Goal: Information Seeking & Learning: Learn about a topic

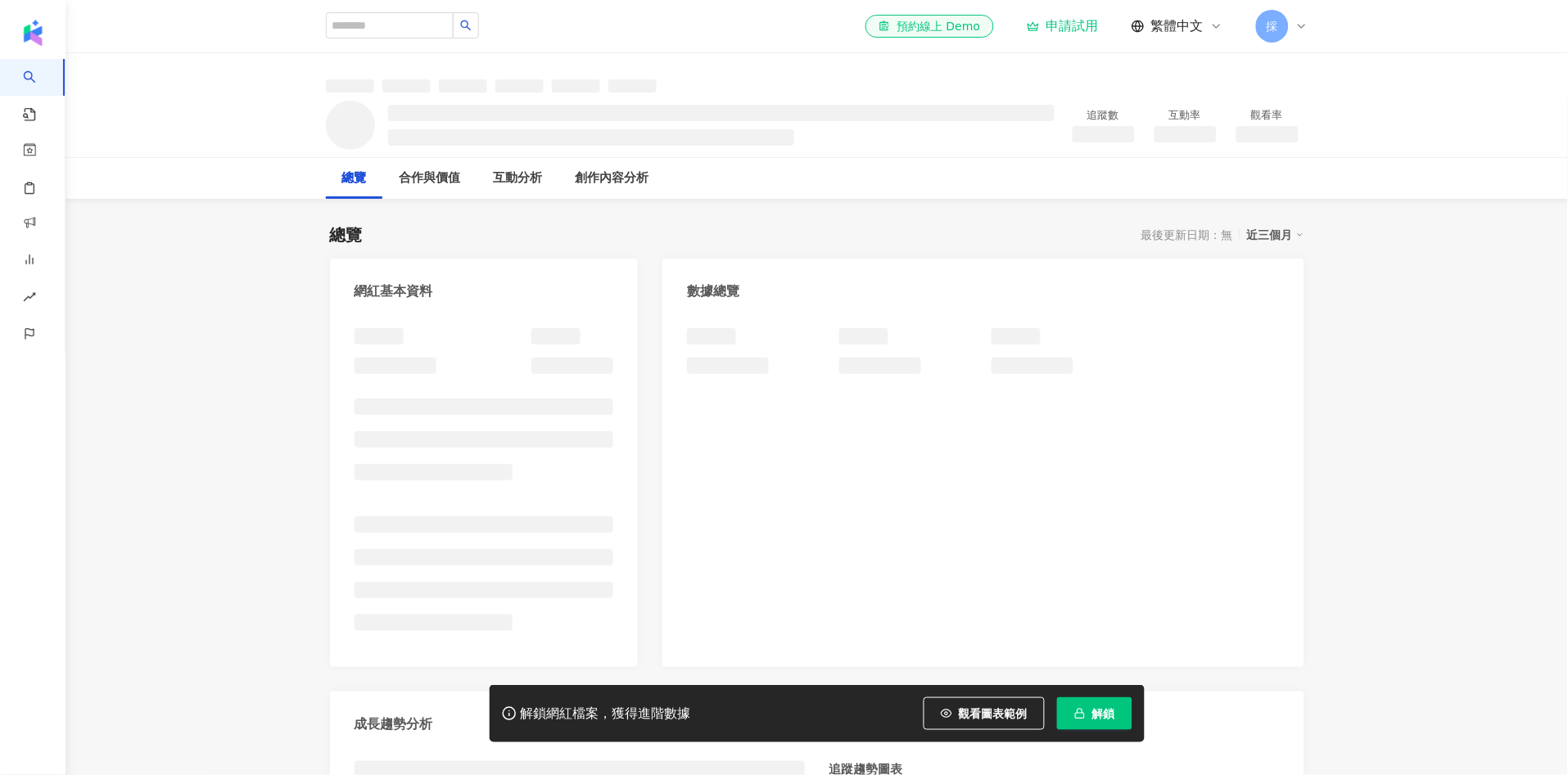
scroll to position [100, 0]
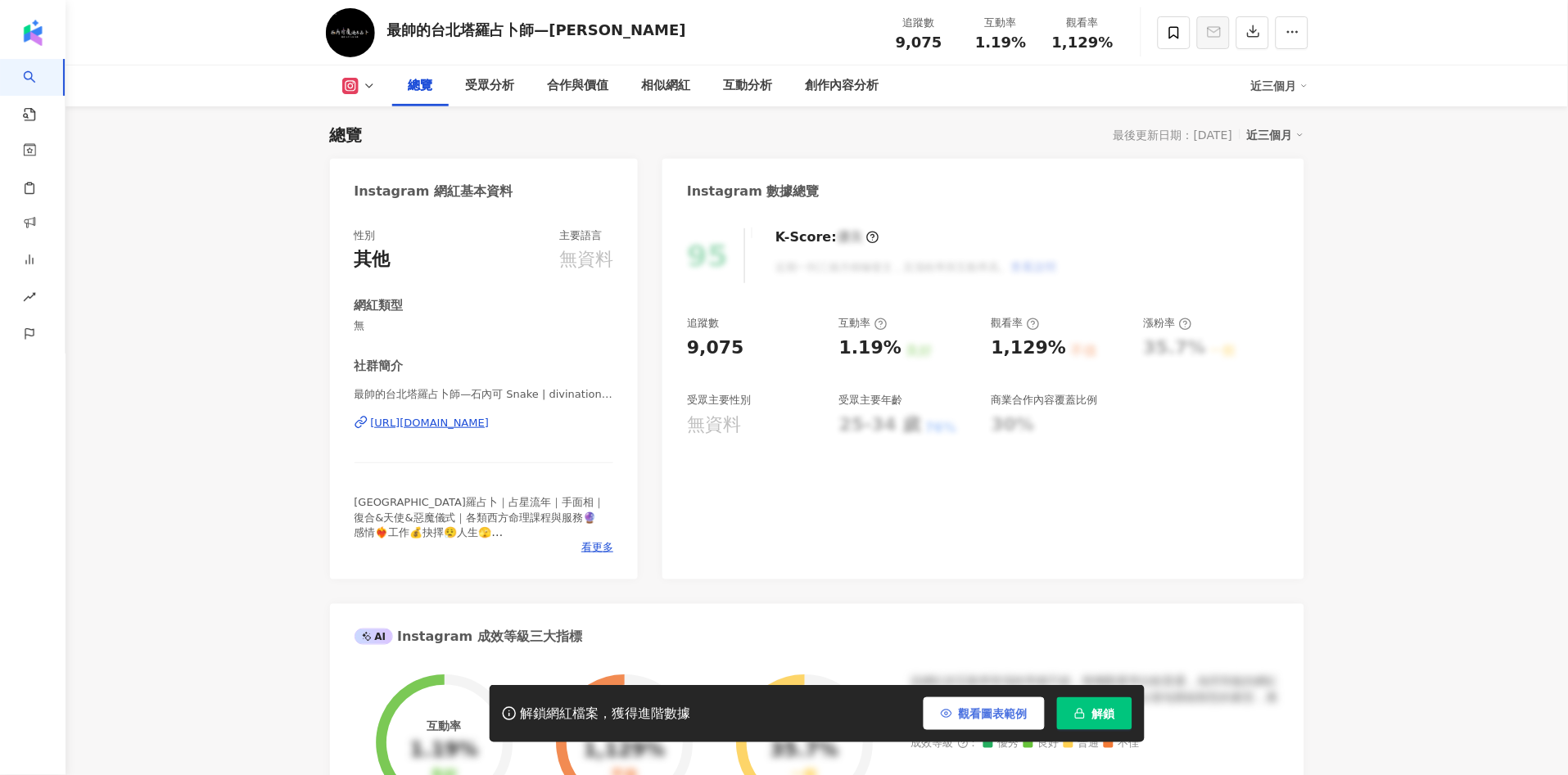
click at [1001, 719] on span "觀看圖表範例" at bounding box center [993, 714] width 69 height 13
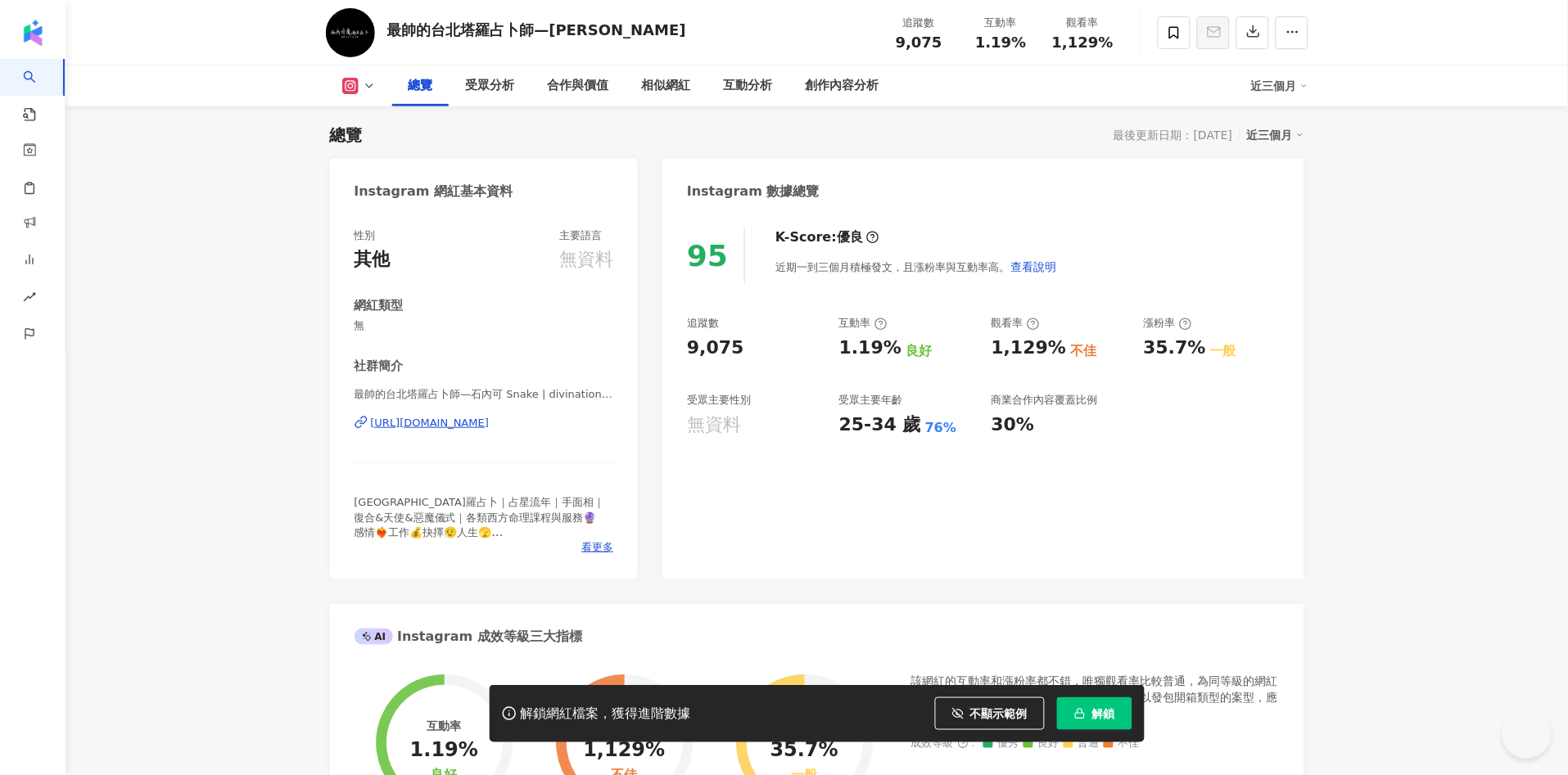
drag, startPoint x: 733, startPoint y: 352, endPoint x: 569, endPoint y: 209, distance: 217.6
click at [745, 348] on div "95 K-Score : 優良 近期一到三個月積極發文，且漲粉率與互動率高。 查看說明 追蹤數 9,075 互動率 1.19% 良好 觀看率 1,129% 不…" at bounding box center [983, 396] width 641 height 367
drag, startPoint x: 788, startPoint y: 322, endPoint x: 822, endPoint y: 353, distance: 46.0
click at [788, 324] on div "追蹤數" at bounding box center [755, 323] width 136 height 15
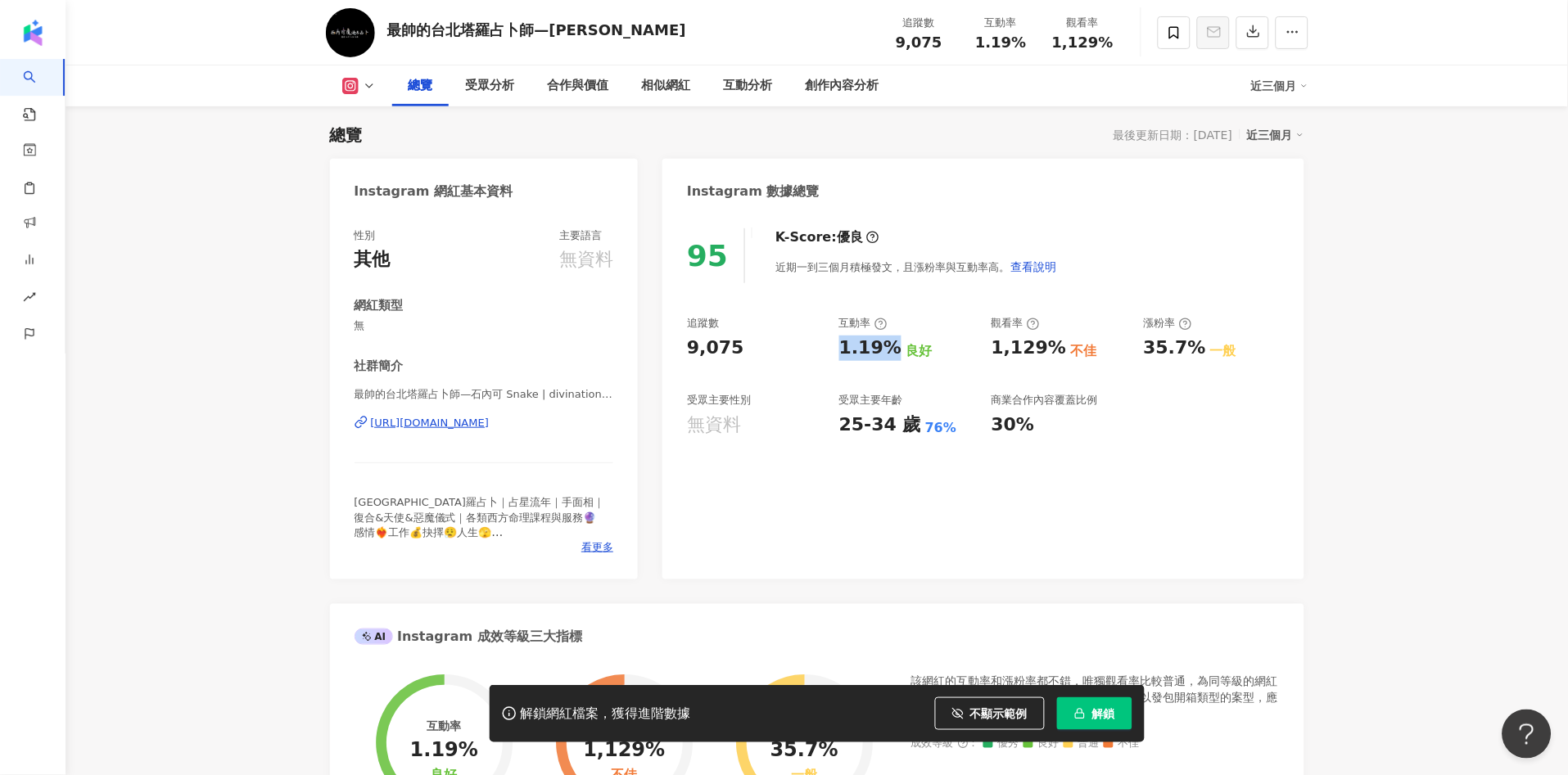
drag, startPoint x: 835, startPoint y: 346, endPoint x: 419, endPoint y: 4, distance: 538.5
click at [891, 347] on div "追蹤數 9,075 互動率 1.19% 良好 觀看率 1,129% 不佳 漲粉率 35.7% 一般 受眾主要性別 無資料 受眾主要年齡 25-34 歲 76%…" at bounding box center [983, 376] width 592 height 121
copy div "1.19%"
click at [963, 337] on div "1.19% 良好" at bounding box center [907, 348] width 136 height 25
drag, startPoint x: 982, startPoint y: 345, endPoint x: 1046, endPoint y: 332, distance: 65.3
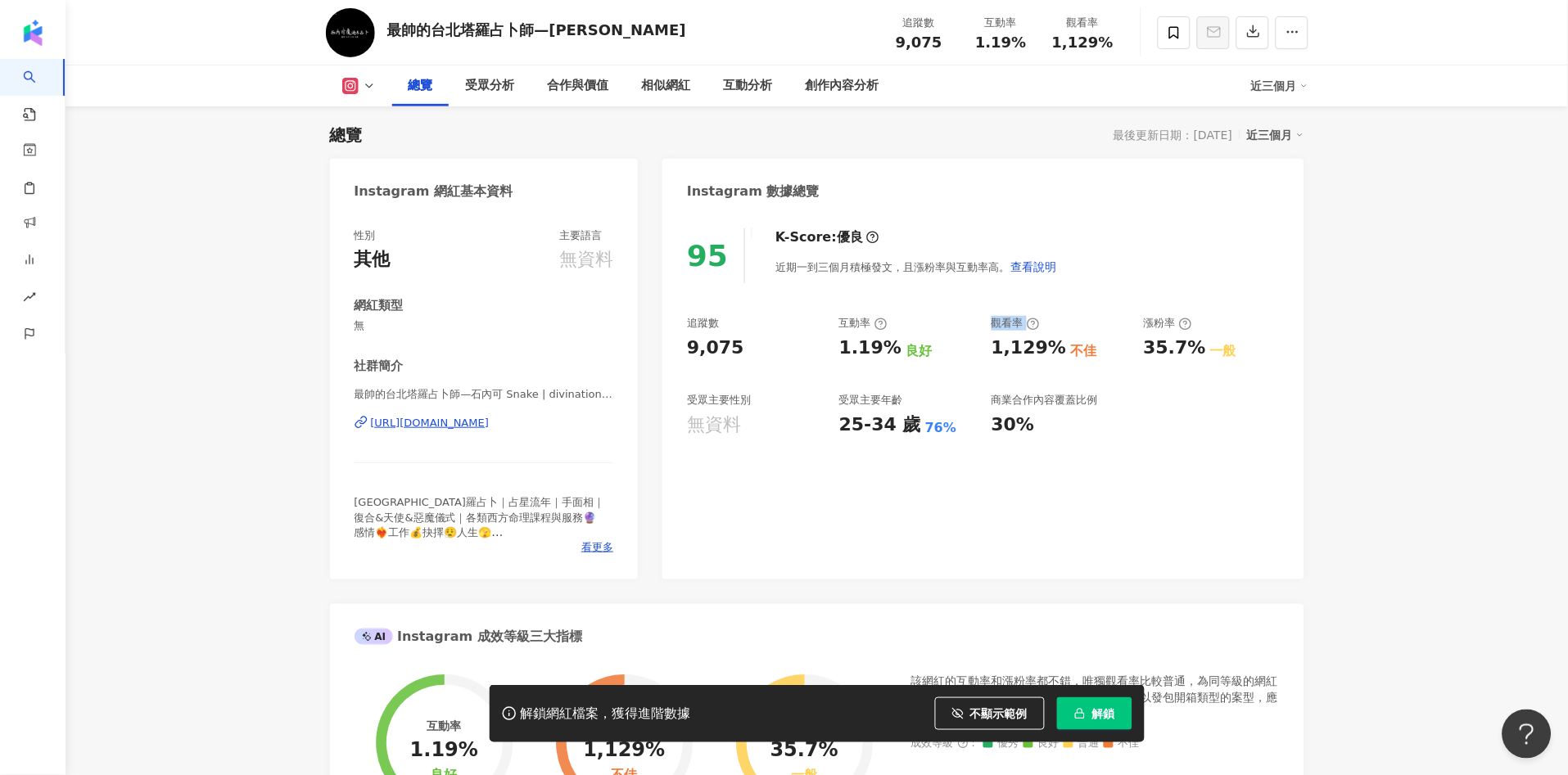
click at [1046, 332] on div "追蹤數 9,075 互動率 1.19% 良好 觀看率 1,129% 不佳 漲粉率 35.7% 一般 受眾主要性別 無資料 受眾主要年齡 25-34 歲 76%…" at bounding box center [983, 376] width 592 height 121
click at [1012, 358] on div "1,129%" at bounding box center [1029, 348] width 75 height 25
drag, startPoint x: 995, startPoint y: 351, endPoint x: 1050, endPoint y: 344, distance: 55.4
click at [1050, 344] on div "1,129%" at bounding box center [1029, 348] width 75 height 25
copy div "1,129%"
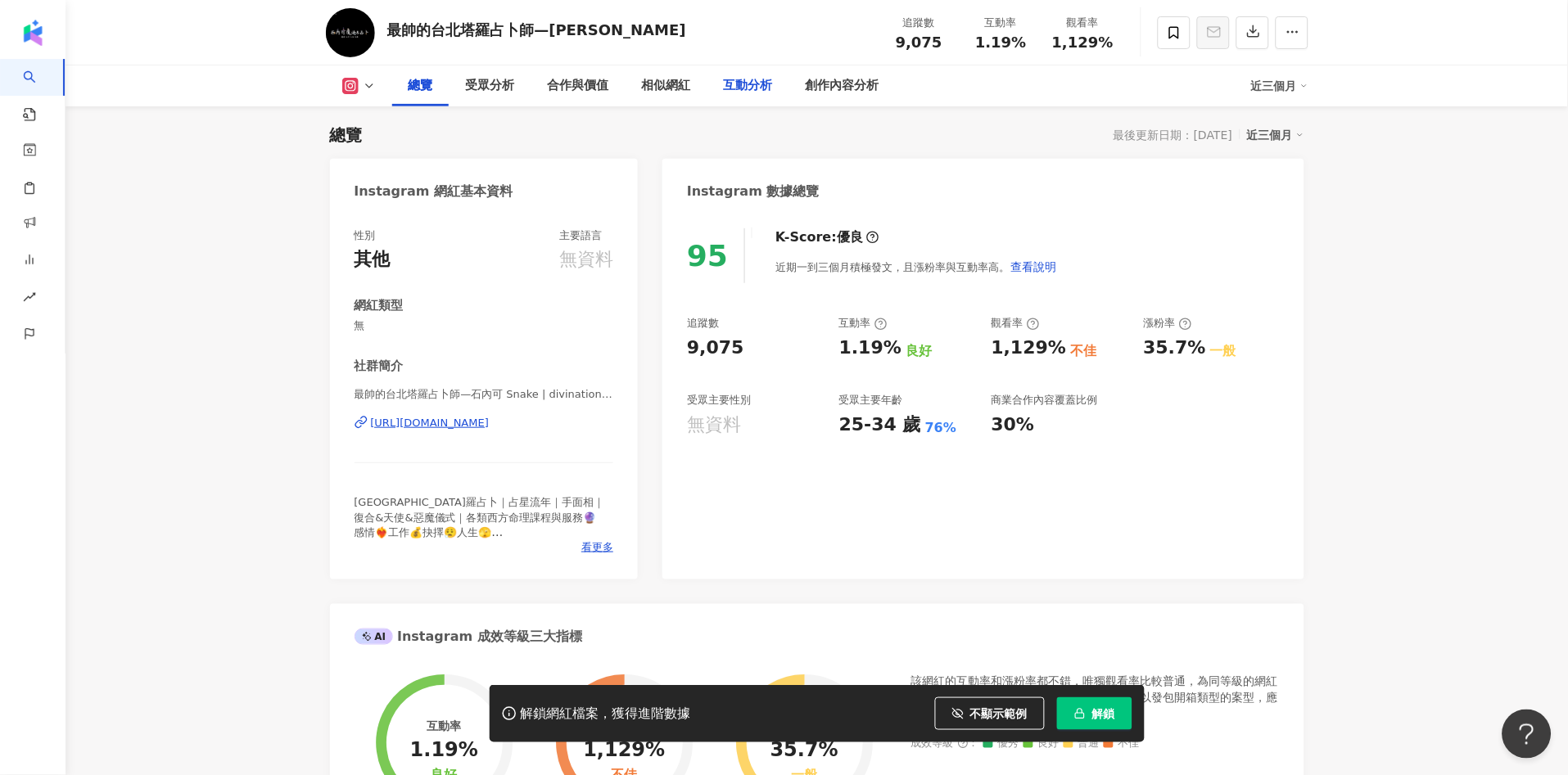
click at [757, 92] on div "互動分析" at bounding box center [749, 86] width 49 height 20
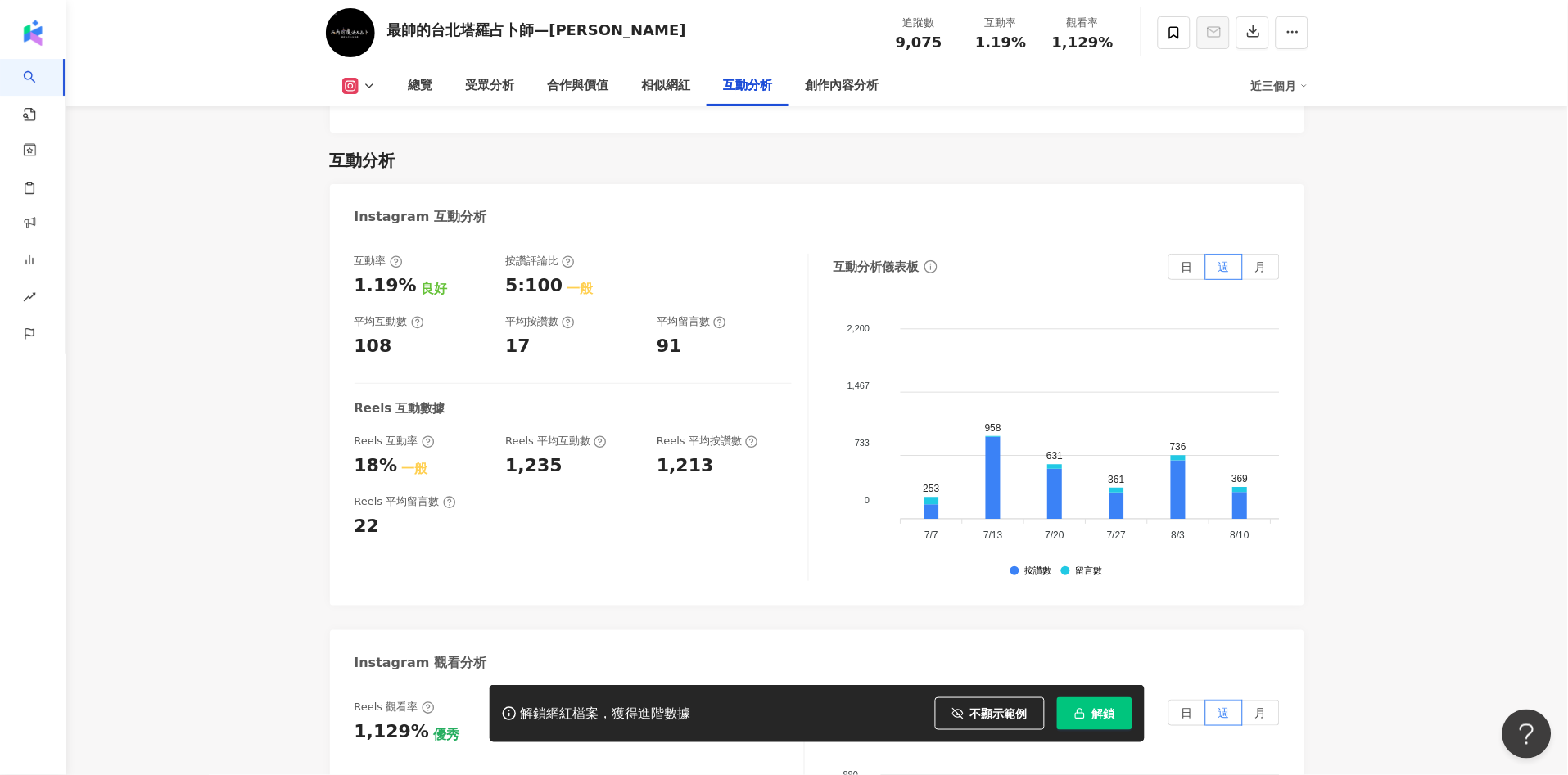
scroll to position [3422, 0]
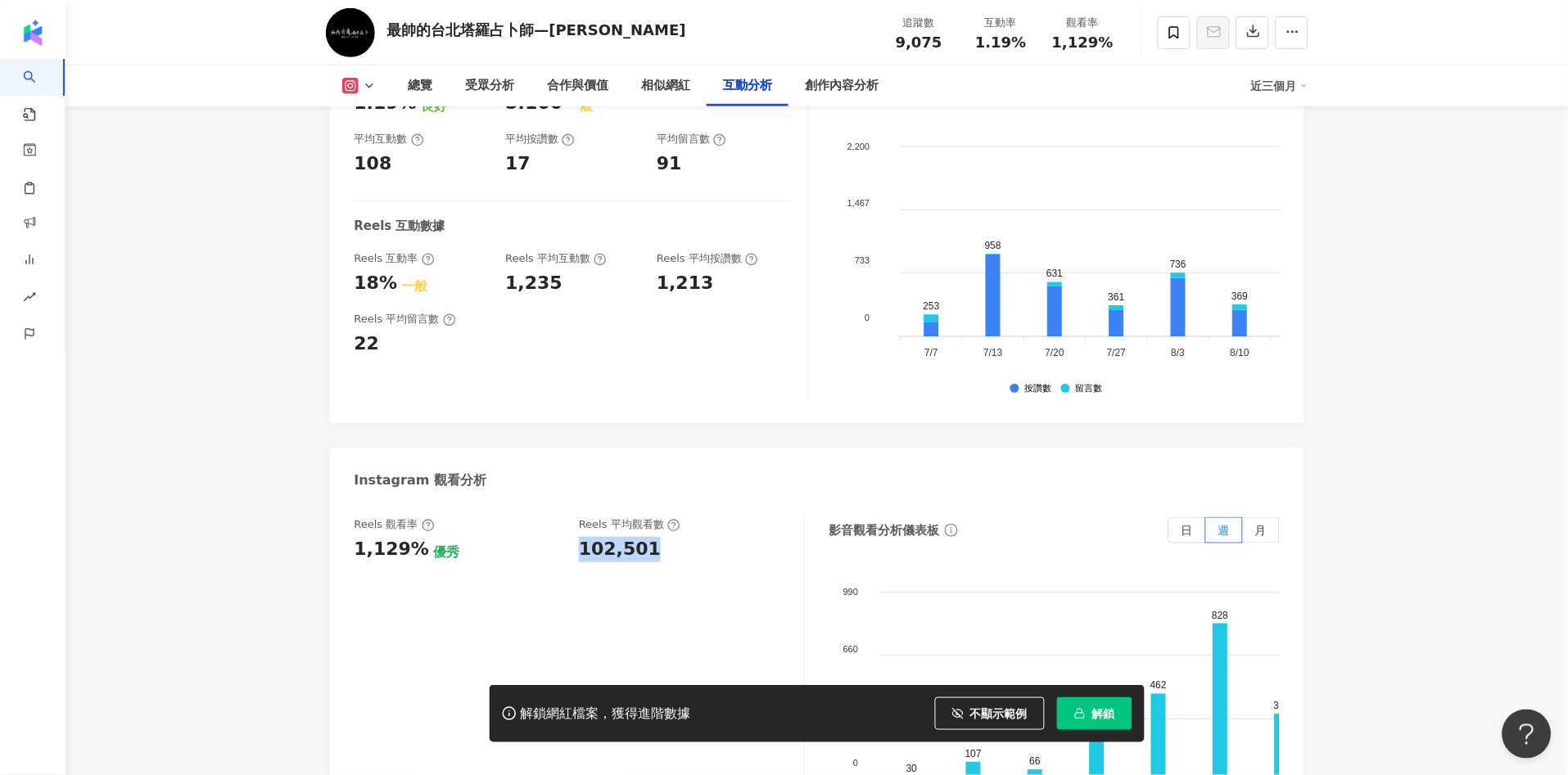
click at [648, 523] on div "Reels 觀看率 1,129% 優秀 Reels 平均觀看數 102,501" at bounding box center [571, 540] width 433 height 44
copy div "102,501"
